Goal: Use online tool/utility: Utilize a website feature to perform a specific function

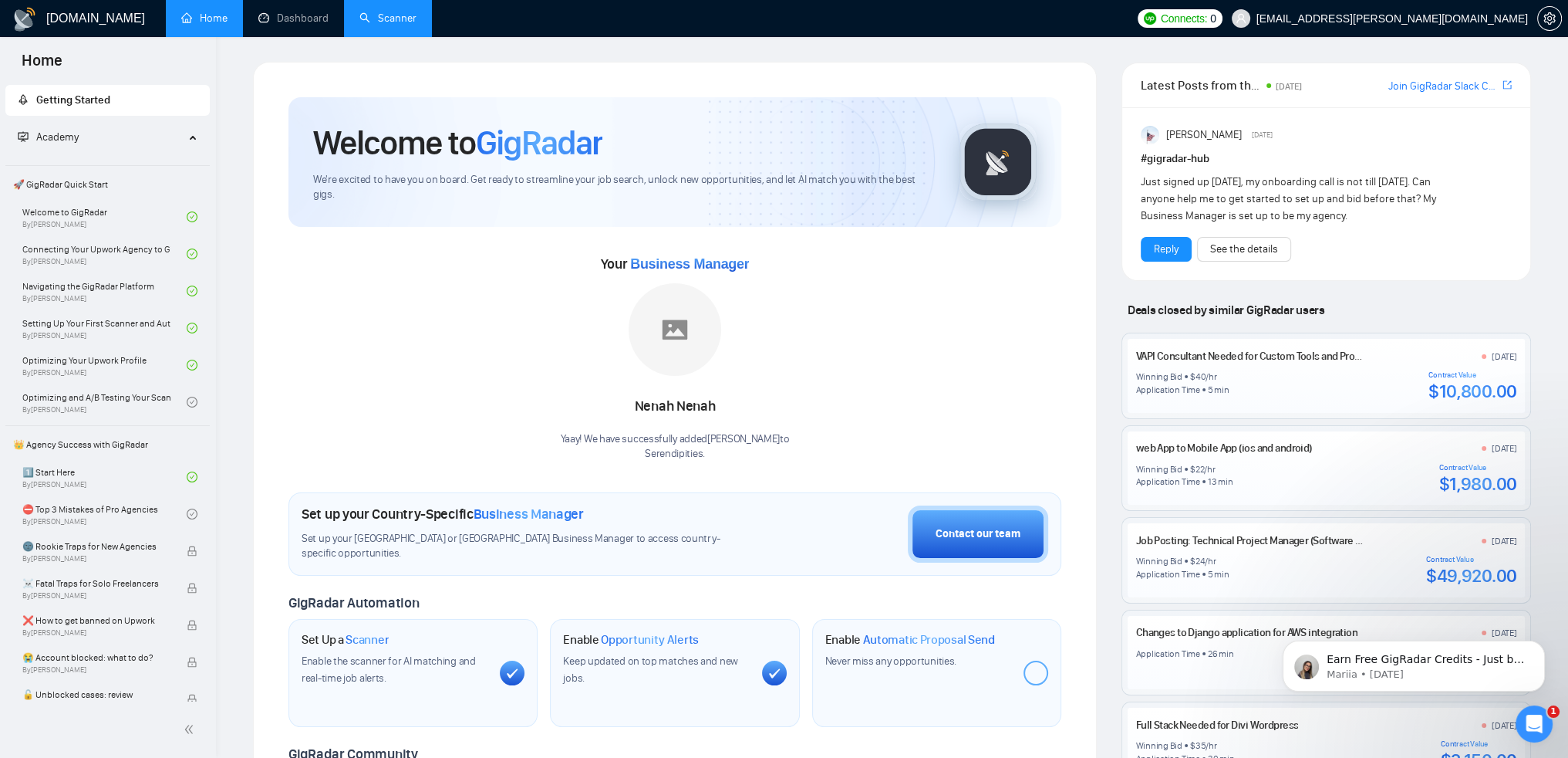
click at [416, 22] on link "Scanner" at bounding box center [388, 17] width 57 height 13
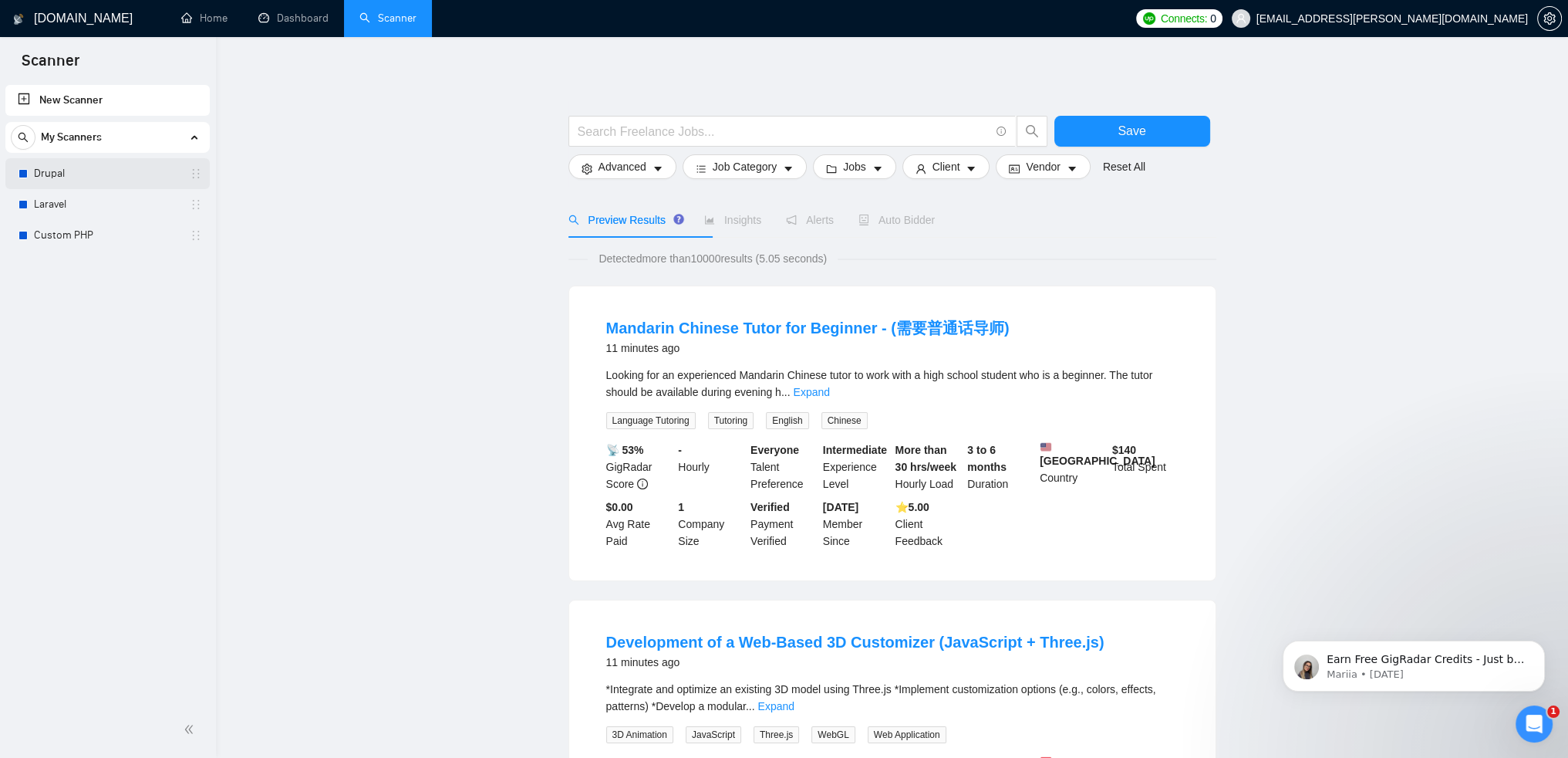
click at [57, 176] on link "Drupal" at bounding box center [107, 173] width 147 height 31
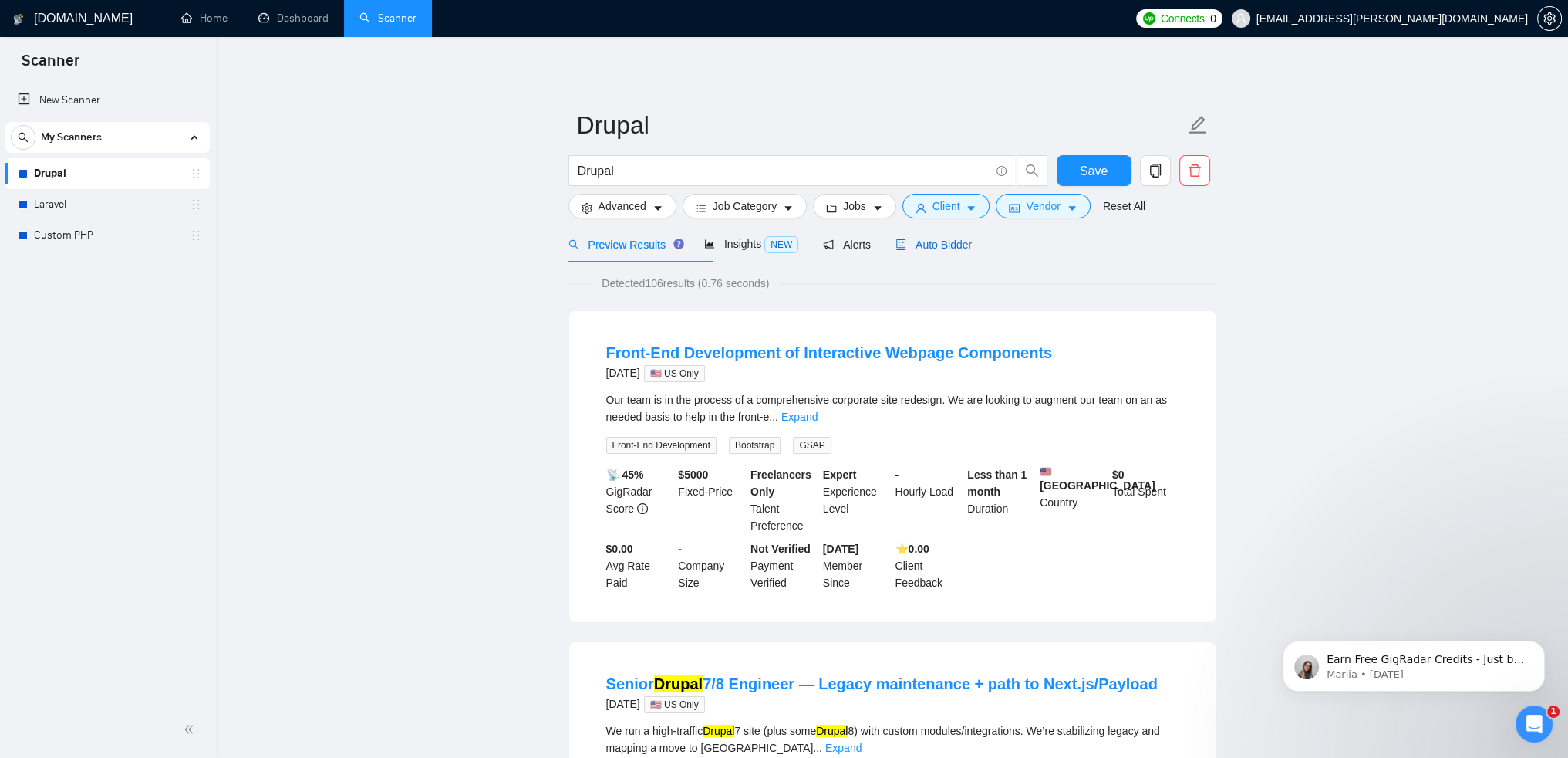
click at [971, 251] on span "Auto Bidder" at bounding box center [934, 244] width 77 height 12
